Goal: Information Seeking & Learning: Learn about a topic

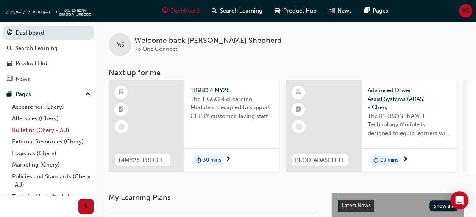
click at [31, 128] on link "Bulletins (Chery - AU)" at bounding box center [51, 130] width 84 height 12
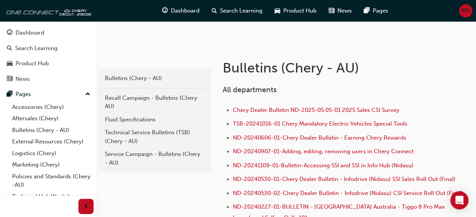
scroll to position [114, 0]
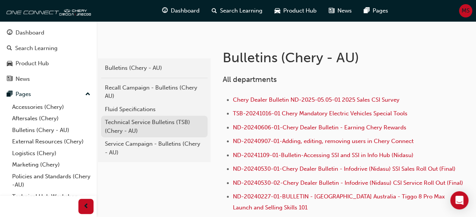
click at [150, 121] on div "Technical Service Bulletins (TSB) (Chery - AU)" at bounding box center [154, 126] width 99 height 17
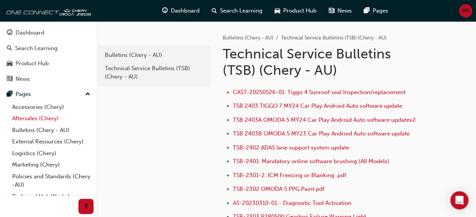
click at [30, 115] on link "Aftersales (Chery)" at bounding box center [51, 118] width 84 height 12
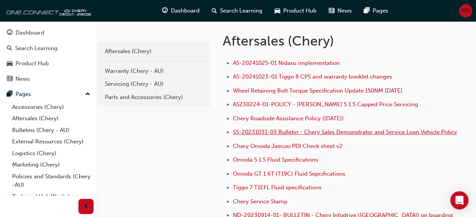
scroll to position [168, 0]
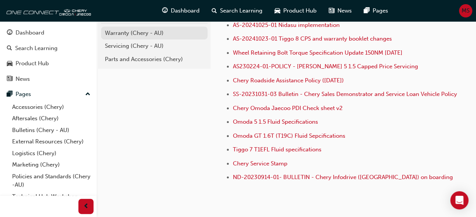
click at [120, 31] on div "Warranty (Chery - AU)" at bounding box center [154, 33] width 99 height 9
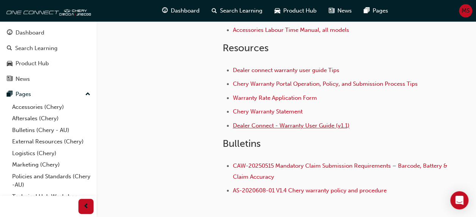
scroll to position [189, 0]
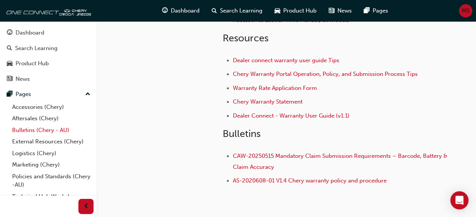
click at [33, 129] on link "Bulletins (Chery - AU)" at bounding box center [51, 130] width 84 height 12
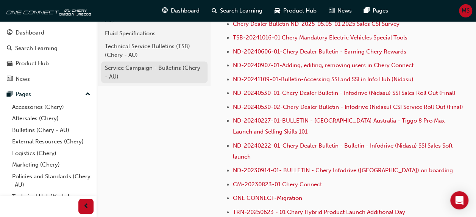
click at [134, 68] on div "Service Campaign - Bulletins (Chery - AU)" at bounding box center [154, 72] width 99 height 17
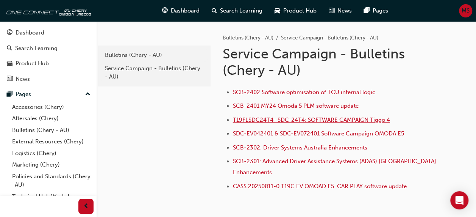
click at [260, 118] on span "T19FLSDC24T4- SDC-24T4: SOFTWARE CAMPAIGN Tiggo 4" at bounding box center [311, 119] width 157 height 7
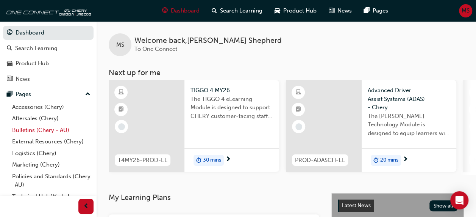
click at [29, 127] on link "Bulletins (Chery - AU)" at bounding box center [51, 130] width 84 height 12
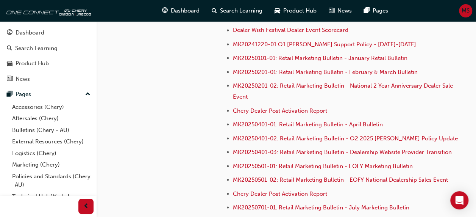
scroll to position [1876, 0]
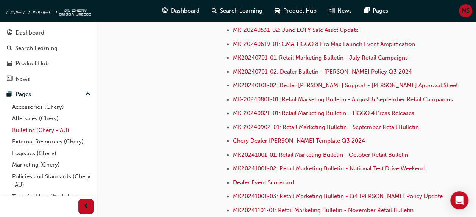
click at [30, 129] on link "Bulletins (Chery - AU)" at bounding box center [51, 130] width 84 height 12
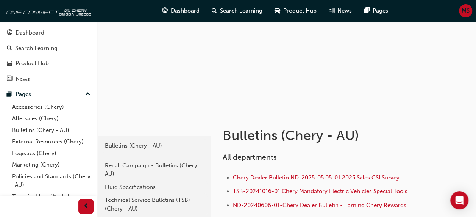
scroll to position [114, 0]
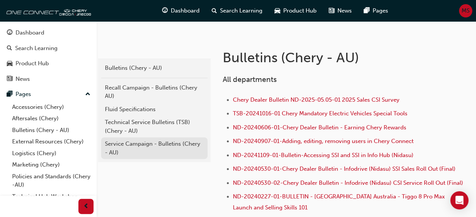
click at [140, 142] on div "Service Campaign - Bulletins (Chery - AU)" at bounding box center [154, 147] width 99 height 17
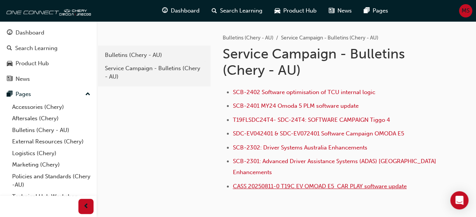
click at [257, 182] on span "CASS 20250811-0 T19C EV OMOAD E5 CAR PLAY software update" at bounding box center [320, 185] width 174 height 7
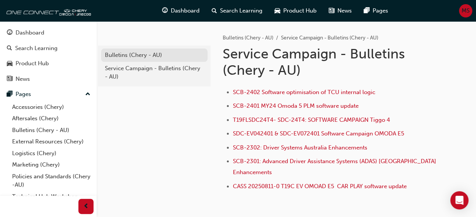
click at [119, 53] on div "Bulletins (Chery - AU)" at bounding box center [154, 55] width 99 height 9
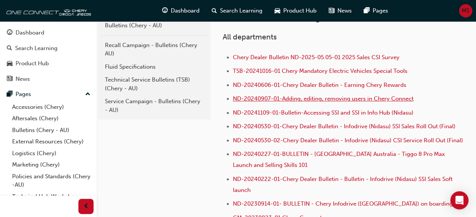
scroll to position [114, 0]
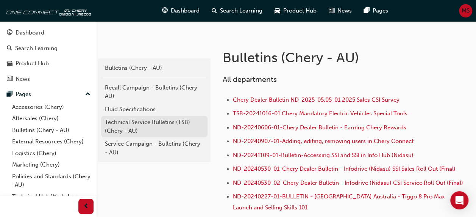
click at [144, 119] on div "Technical Service Bulletins (TSB) (Chery - AU)" at bounding box center [154, 126] width 99 height 17
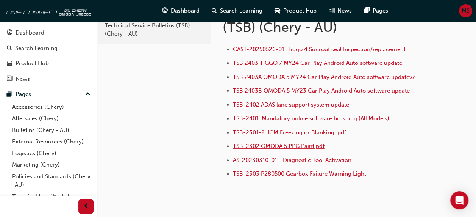
scroll to position [76, 0]
